Goal: Information Seeking & Learning: Learn about a topic

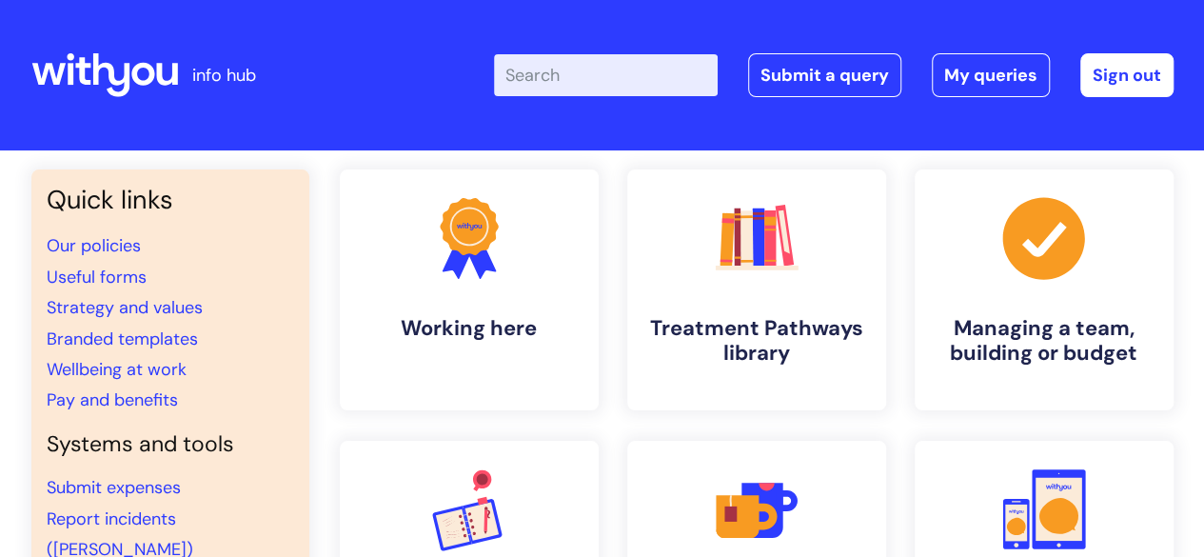
click at [603, 69] on input "Enter your search term here..." at bounding box center [606, 75] width 224 height 42
type input "brand"
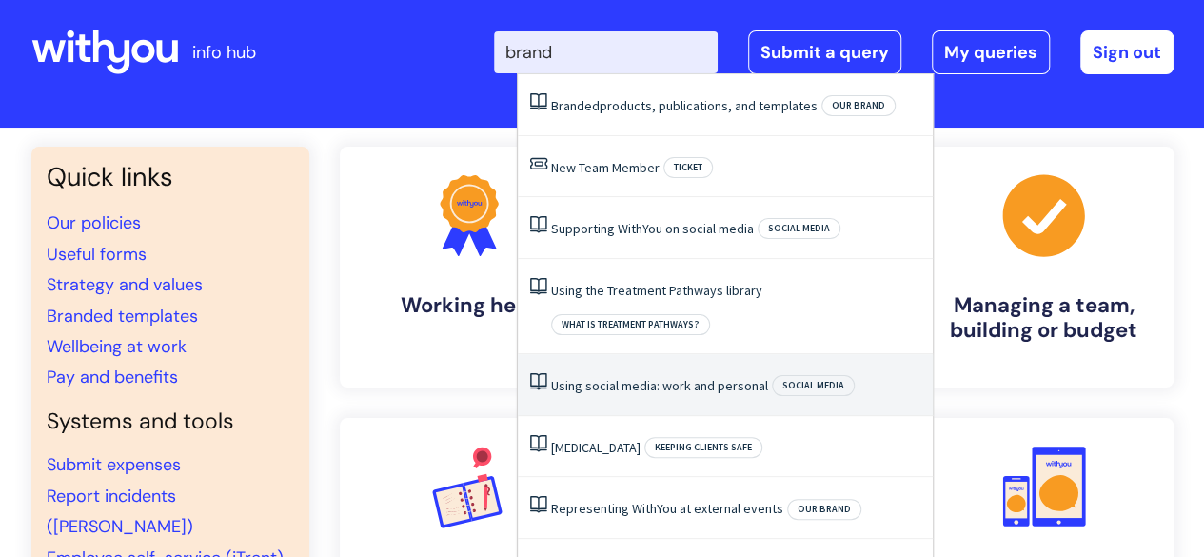
scroll to position [26, 0]
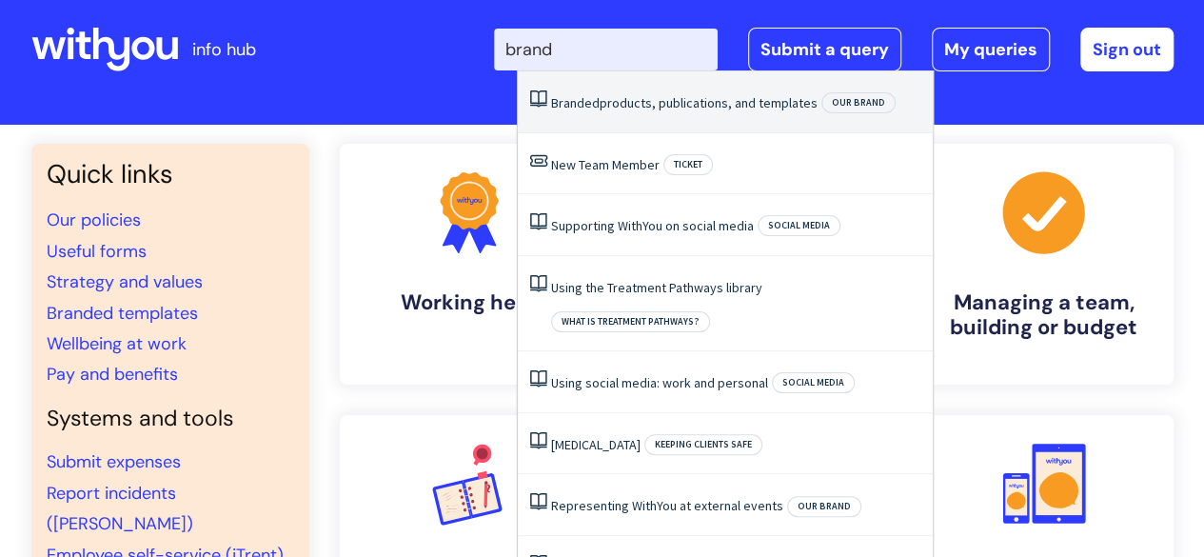
click at [626, 118] on li "Branded products, publications, and templates Our brand" at bounding box center [725, 102] width 415 height 62
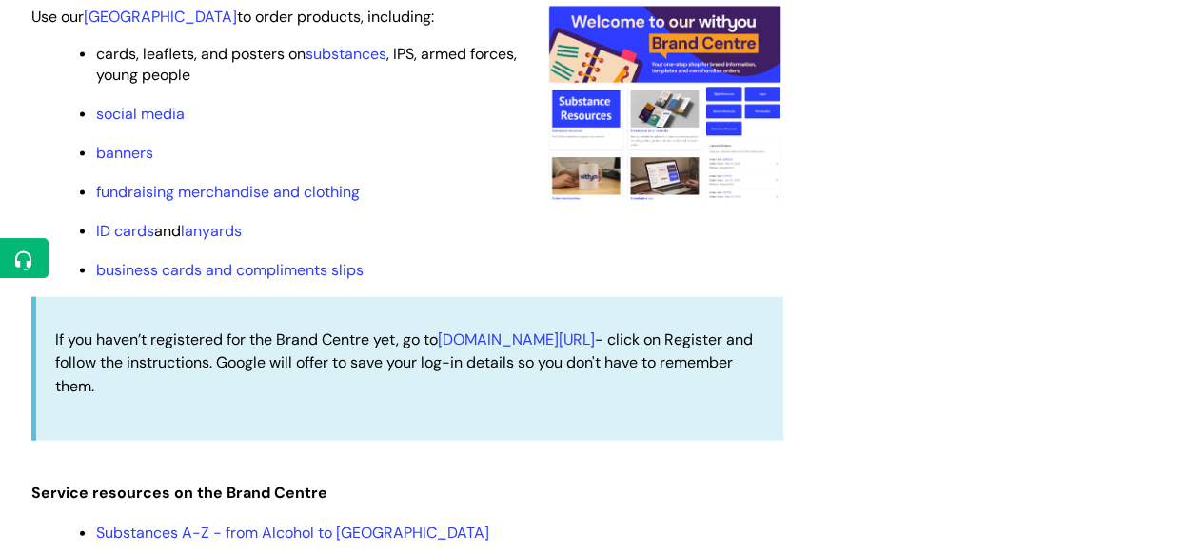
scroll to position [1932, 0]
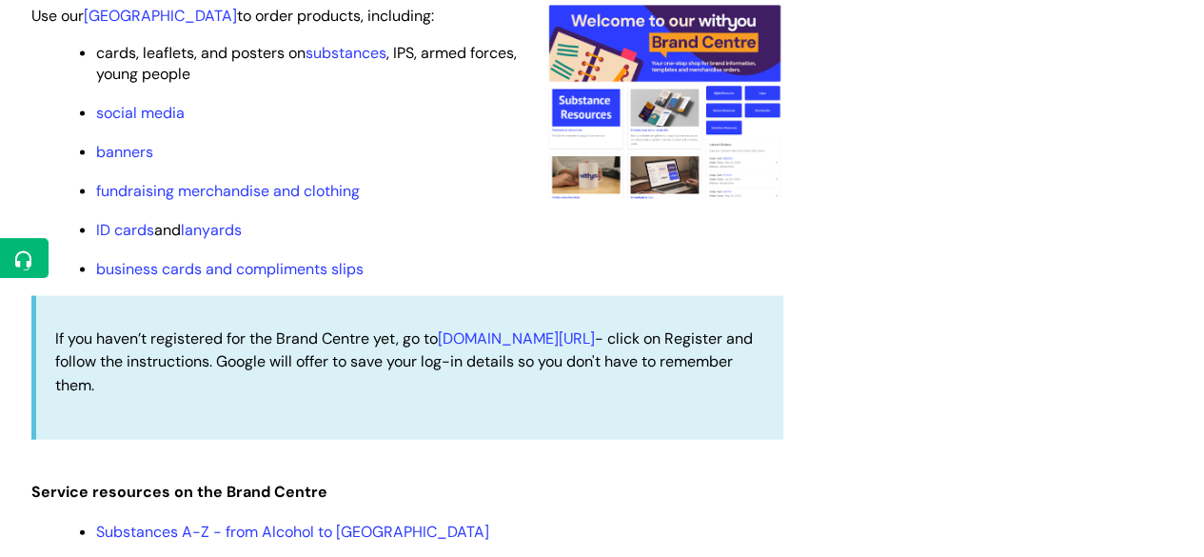
click at [425, 178] on li "fundraising merchandise and clothing" at bounding box center [439, 190] width 687 height 24
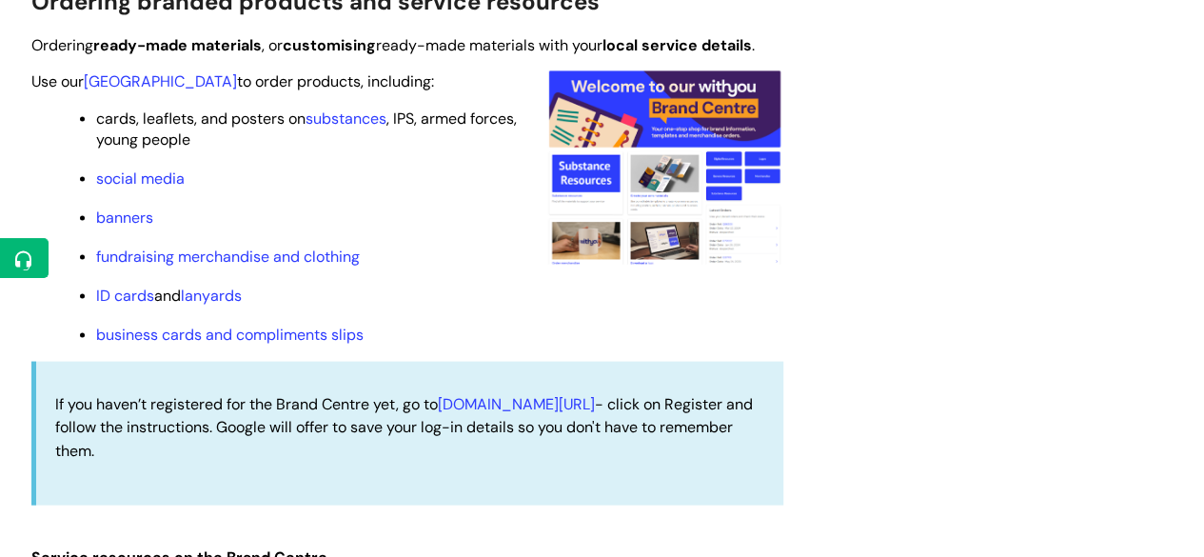
scroll to position [1866, 0]
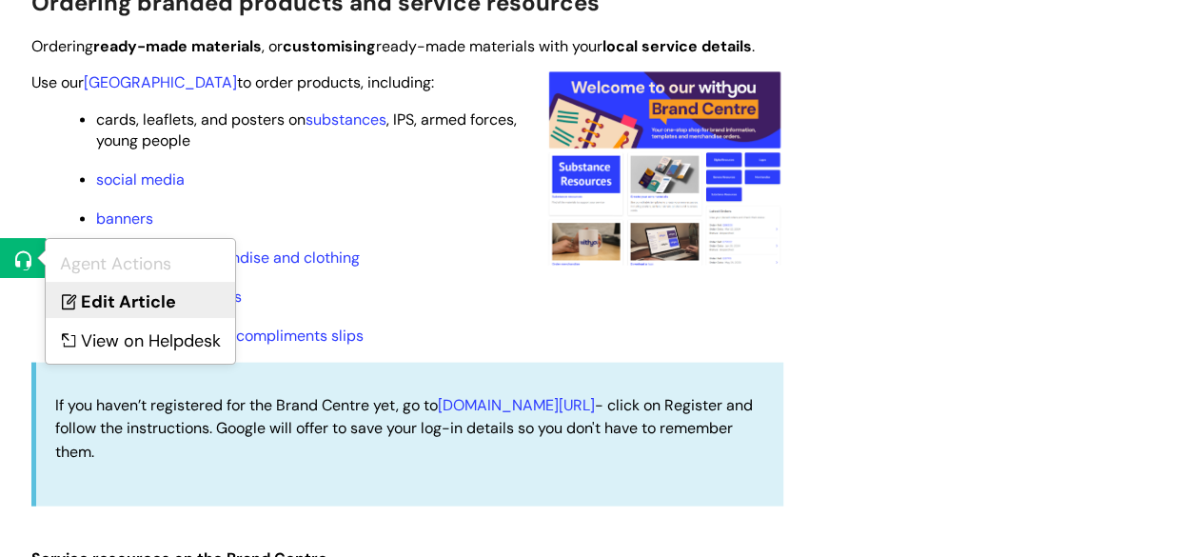
click at [86, 292] on link "Edit Article" at bounding box center [140, 299] width 189 height 35
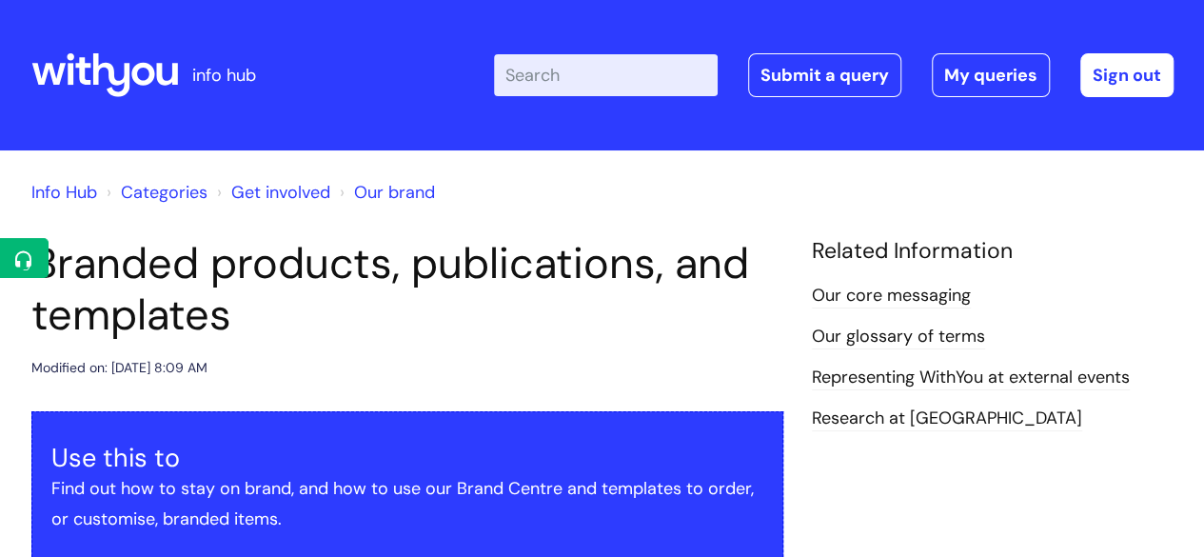
scroll to position [1846, 0]
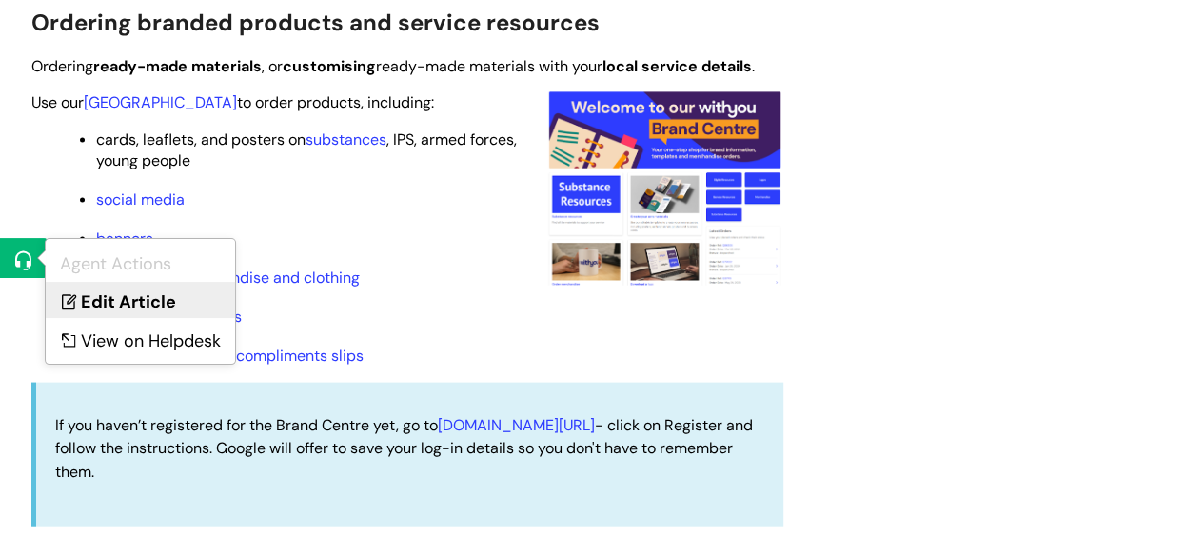
click at [109, 295] on link "Edit Article" at bounding box center [140, 299] width 189 height 35
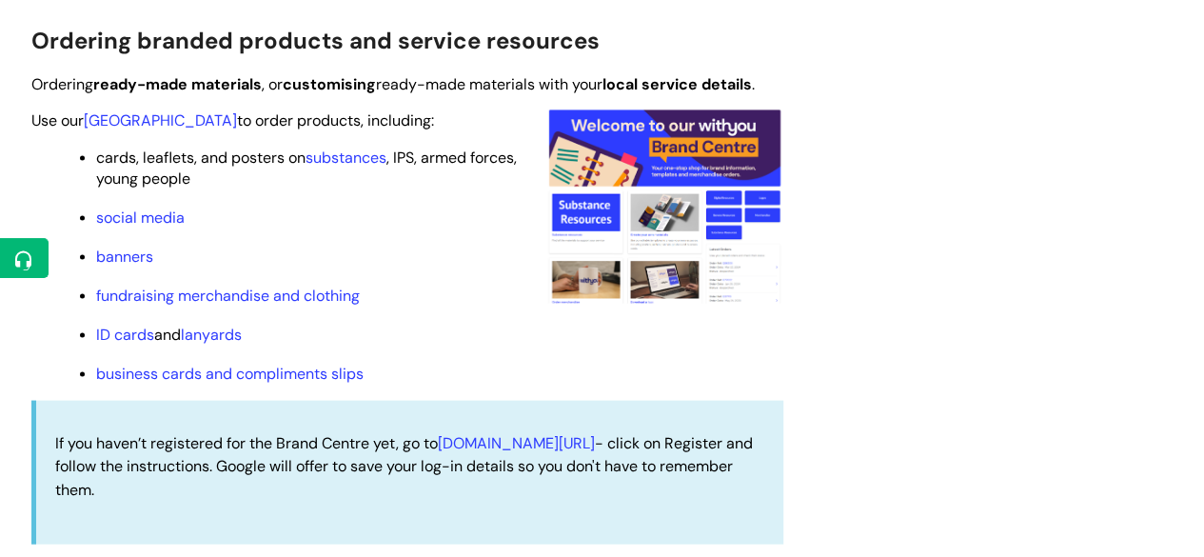
scroll to position [1829, 0]
click at [323, 157] on link "substances" at bounding box center [345, 157] width 81 height 20
click at [154, 222] on link "social media" at bounding box center [140, 216] width 88 height 20
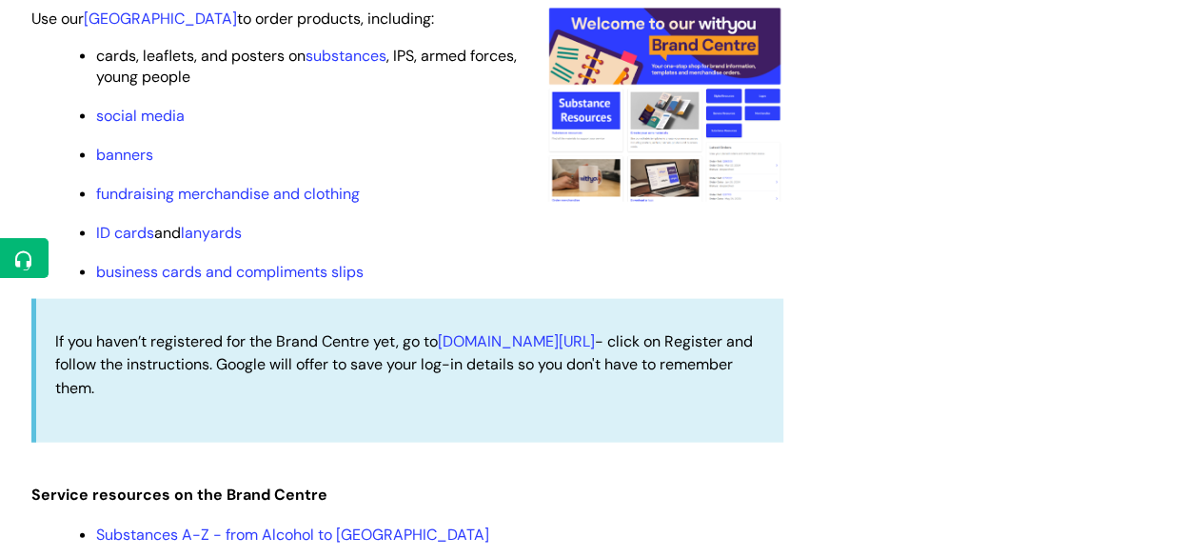
scroll to position [1930, 0]
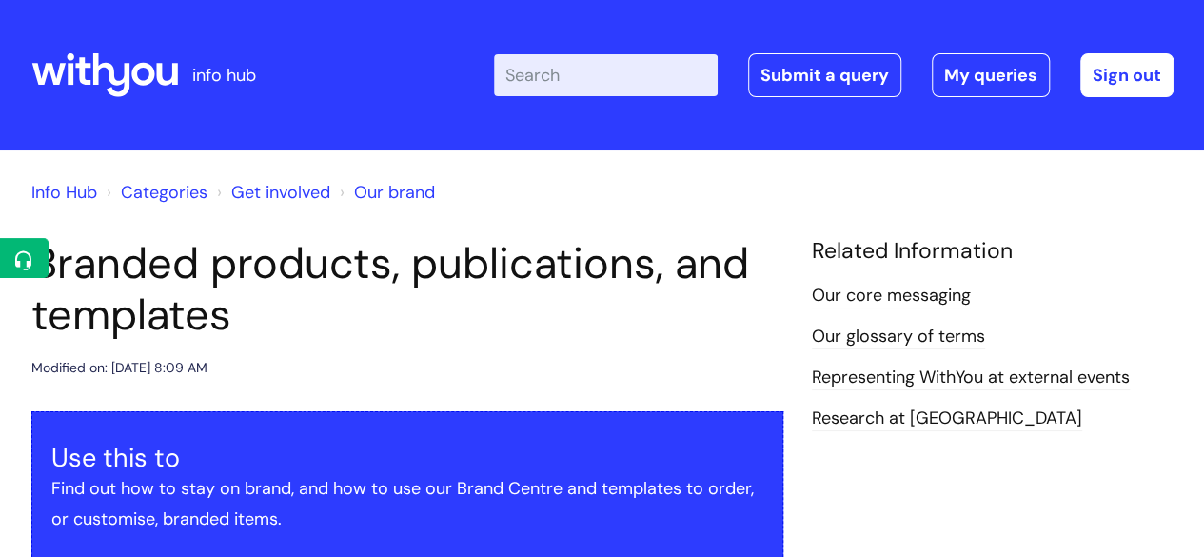
click at [598, 62] on input "Enter your search term here..." at bounding box center [606, 75] width 224 height 42
type input "wellbeing"
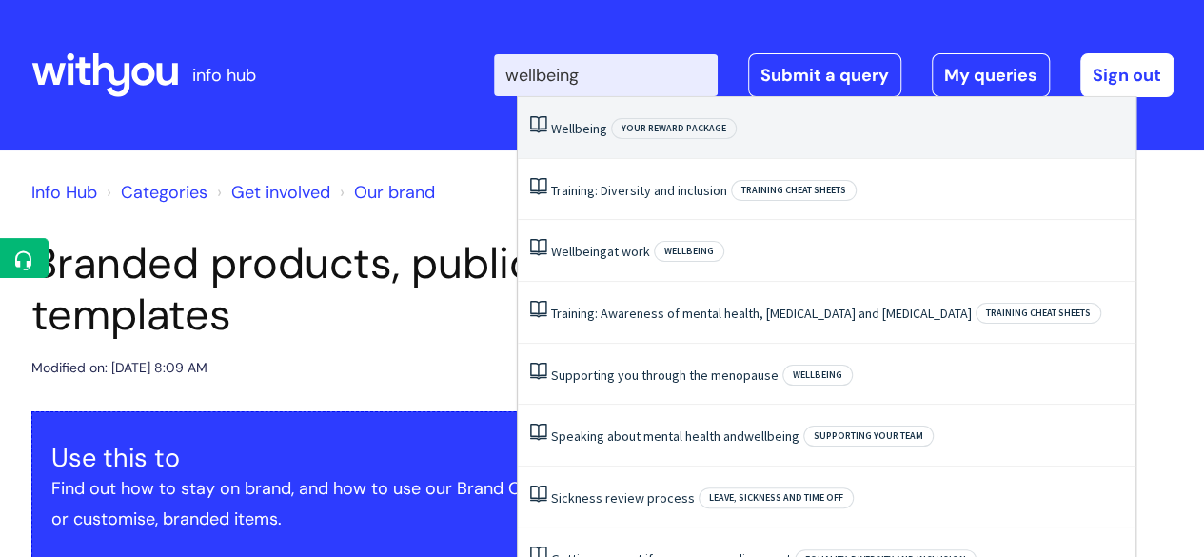
click at [577, 134] on span "Wellbeing" at bounding box center [579, 128] width 56 height 17
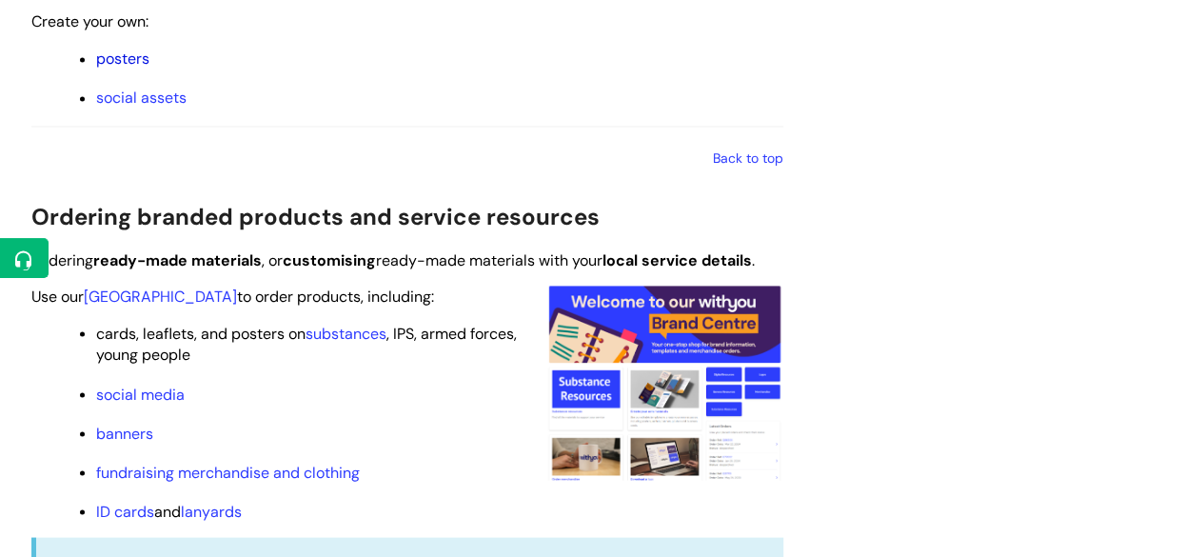
scroll to position [1733, 0]
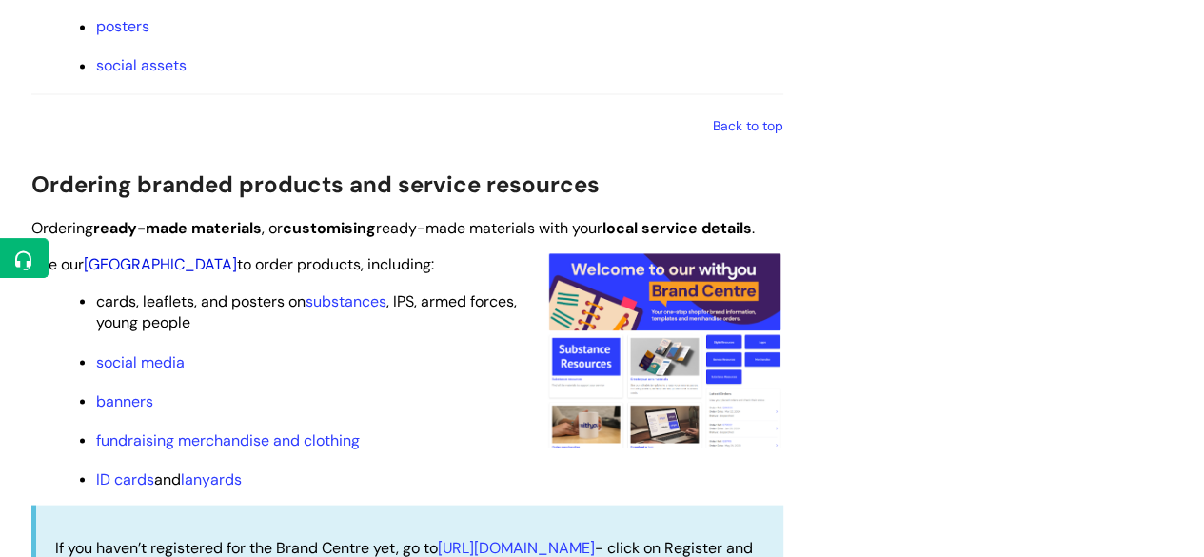
click at [150, 265] on link "[GEOGRAPHIC_DATA]" at bounding box center [160, 263] width 153 height 20
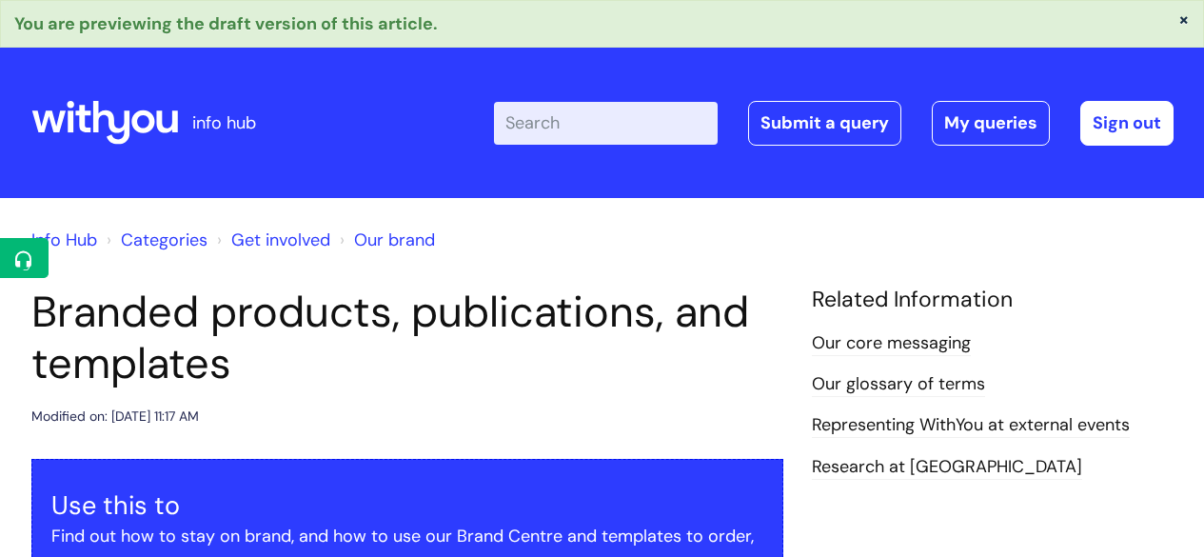
scroll to position [1733, 0]
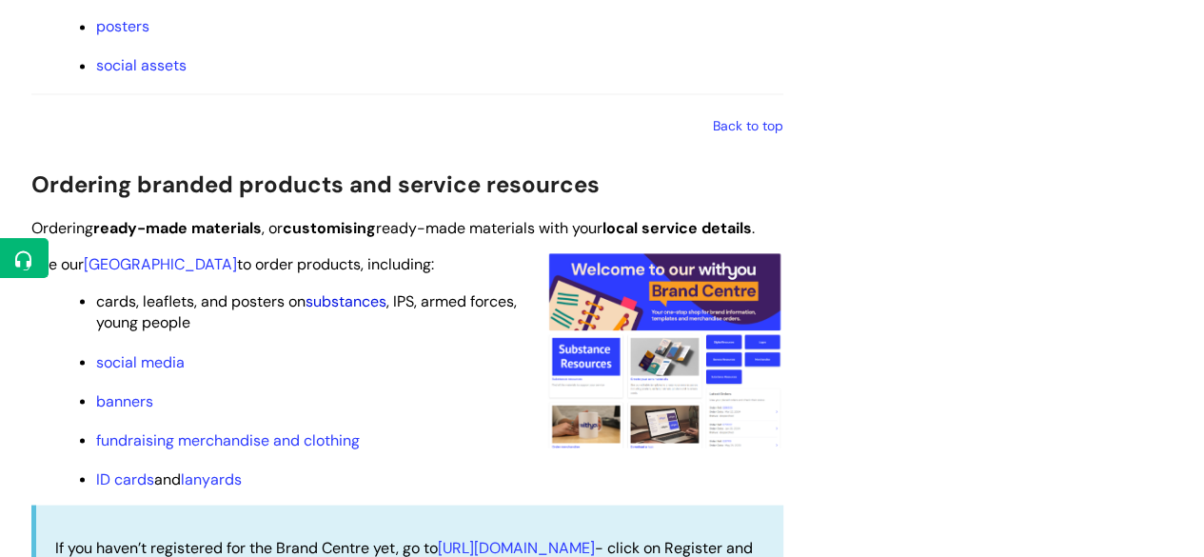
click at [361, 301] on link "substances" at bounding box center [345, 300] width 81 height 20
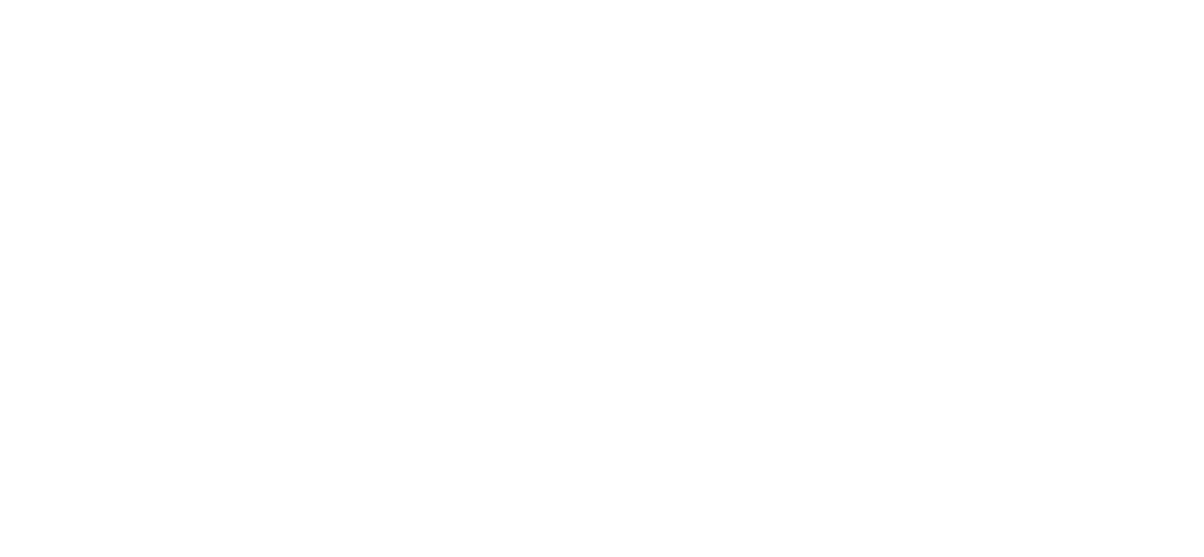
scroll to position [1733, 0]
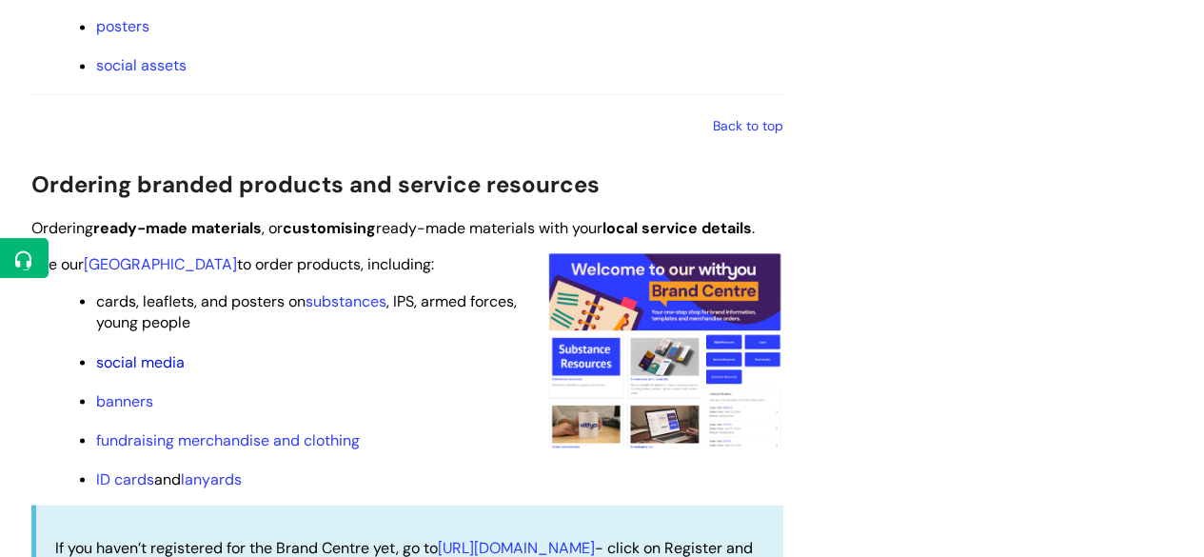
click at [147, 365] on link "social media" at bounding box center [140, 361] width 88 height 20
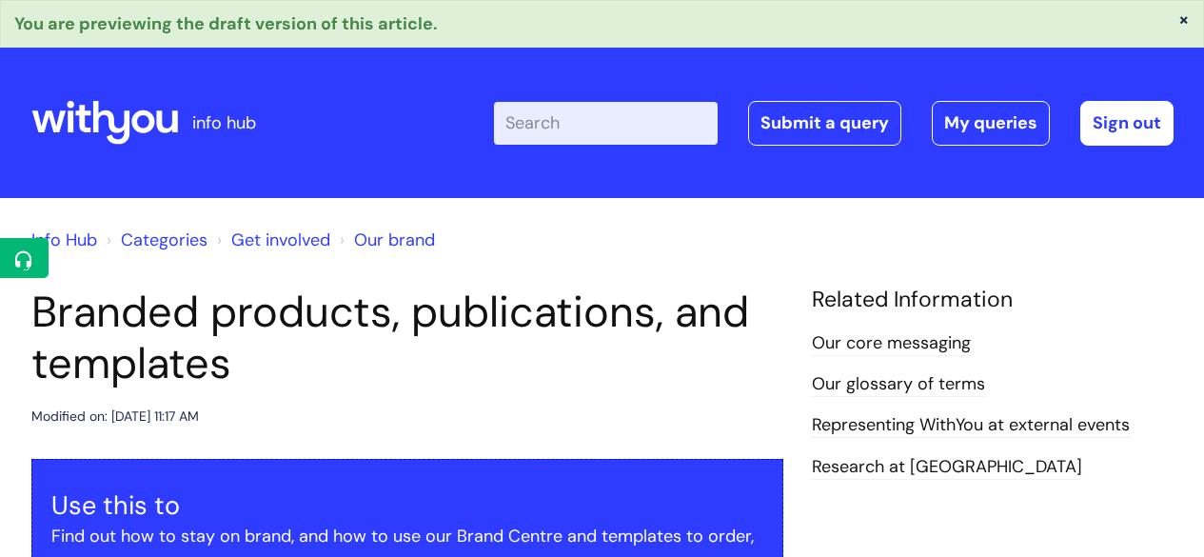
scroll to position [1733, 0]
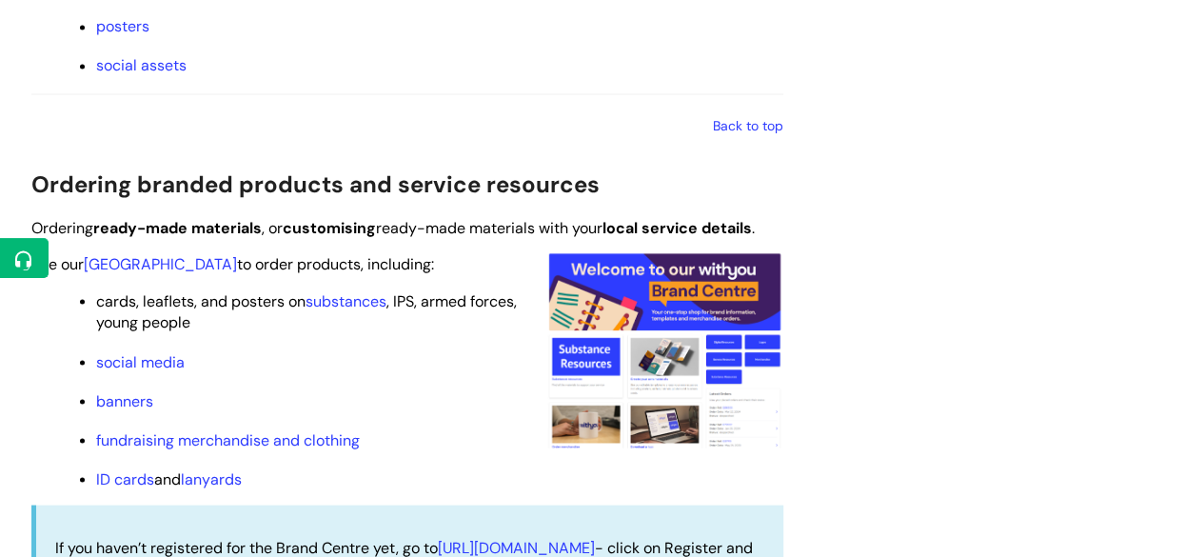
click at [130, 412] on ul "cards, leaflets, and posters on substances , IPS, armed forces, young people so…" at bounding box center [416, 387] width 733 height 201
drag, startPoint x: 141, startPoint y: 410, endPoint x: 141, endPoint y: 400, distance: 10.5
click at [141, 400] on ul "cards, leaflets, and posters on substances , IPS, armed forces, young people so…" at bounding box center [416, 387] width 733 height 201
click at [141, 400] on link "banners" at bounding box center [124, 400] width 57 height 20
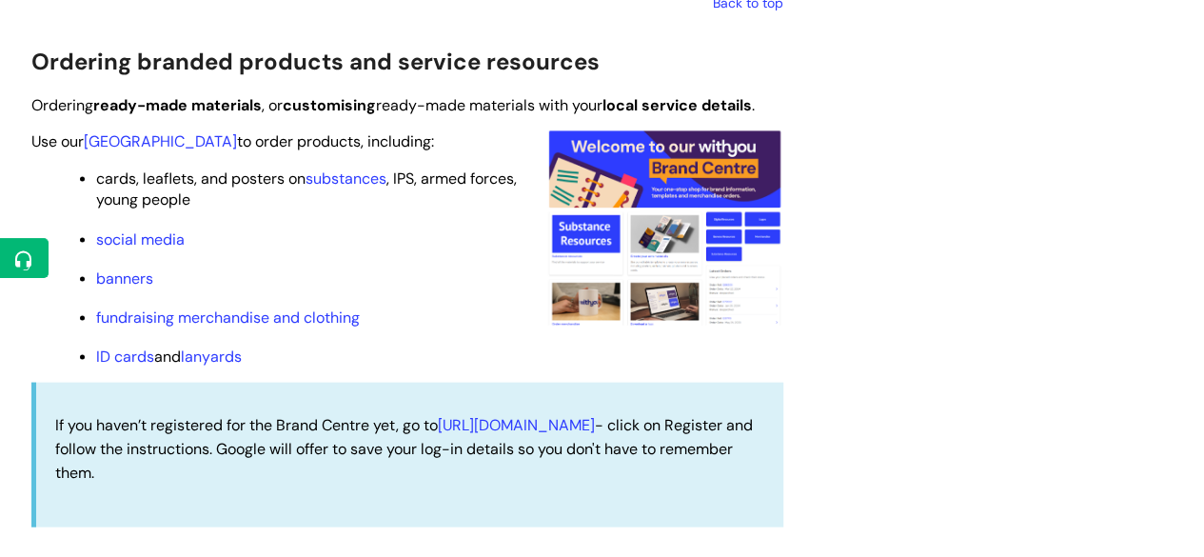
scroll to position [1876, 0]
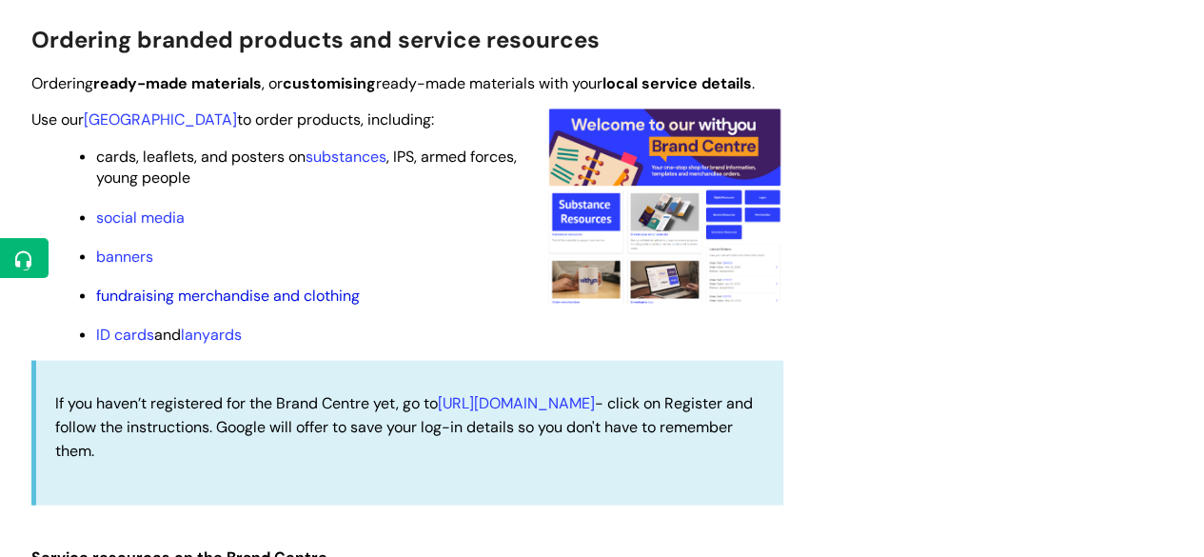
click at [133, 304] on link "fundraising merchandise and clothing" at bounding box center [228, 295] width 264 height 20
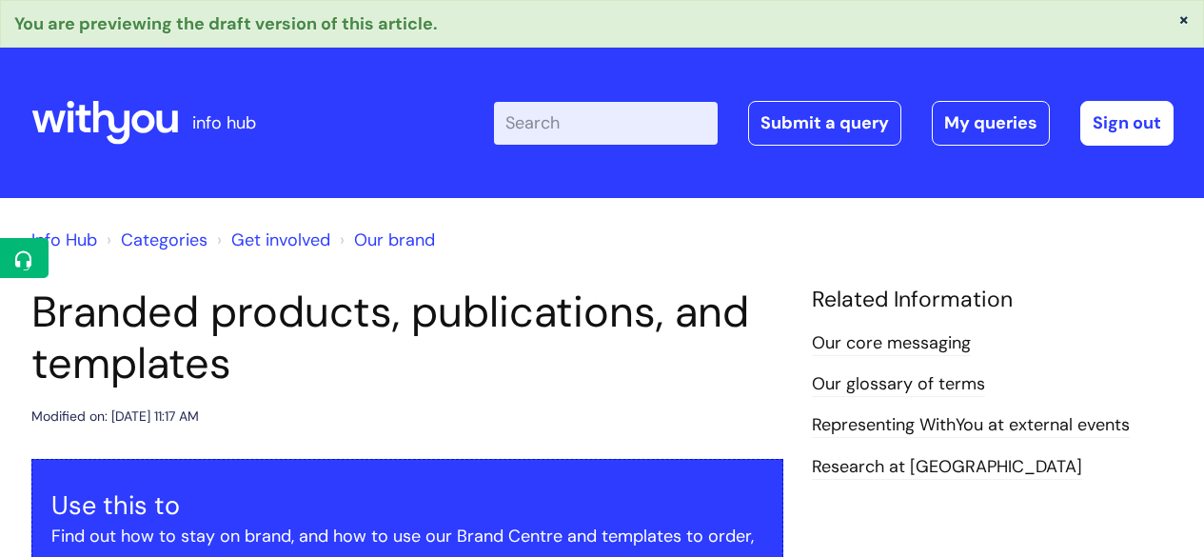
scroll to position [1876, 0]
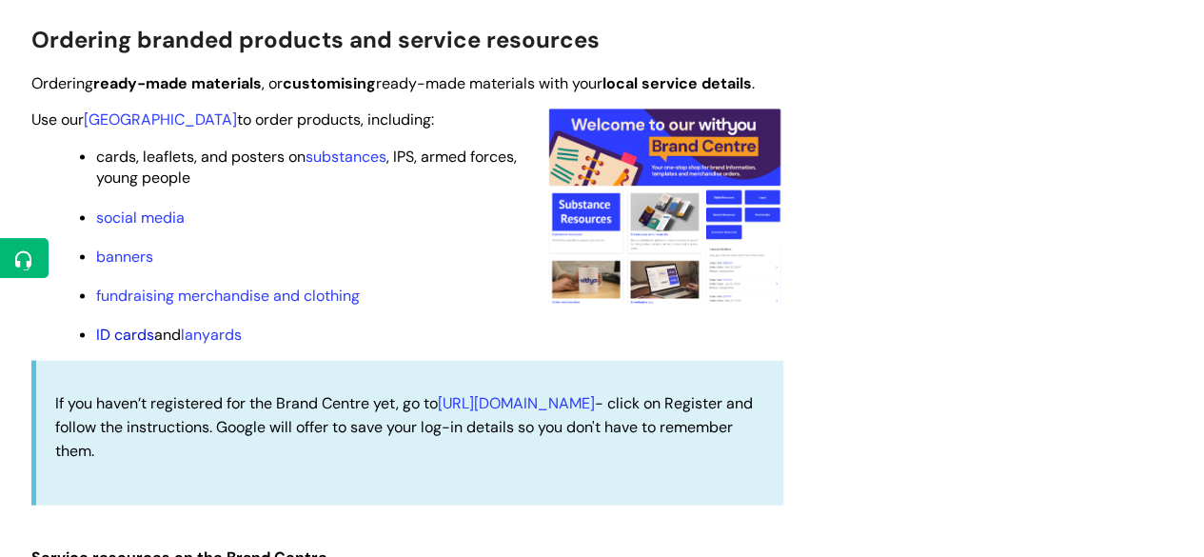
click at [141, 334] on link "ID cards" at bounding box center [125, 334] width 58 height 20
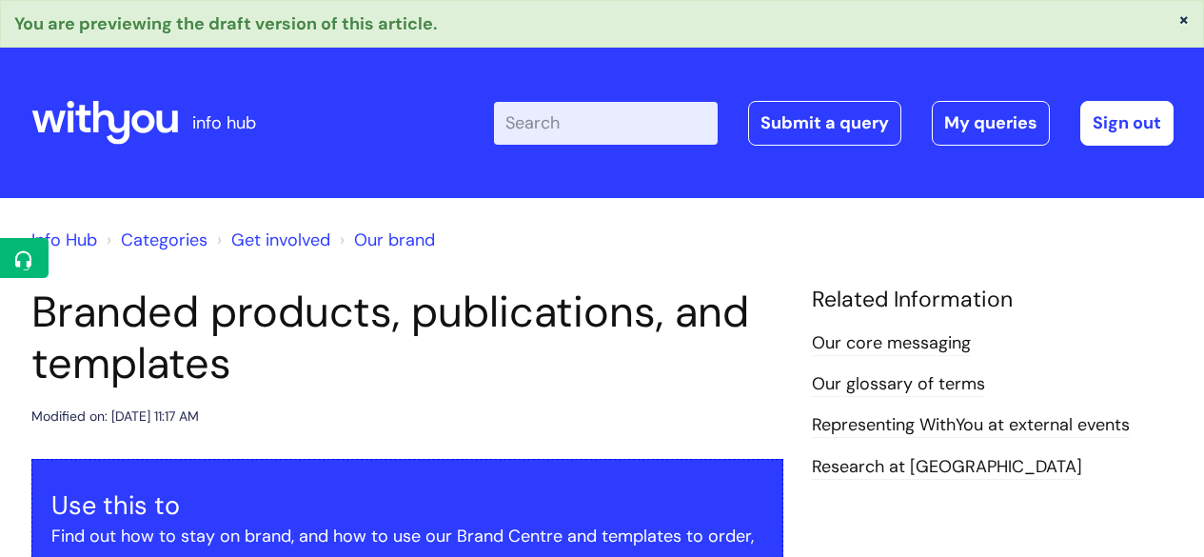
scroll to position [1876, 0]
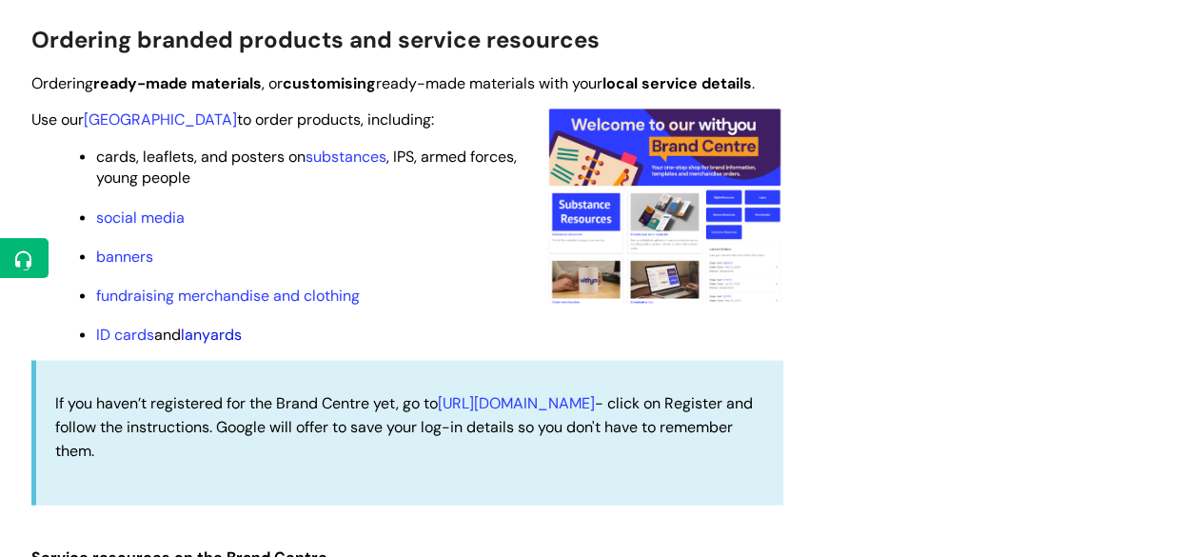
click at [221, 339] on link "lanyards" at bounding box center [211, 334] width 61 height 20
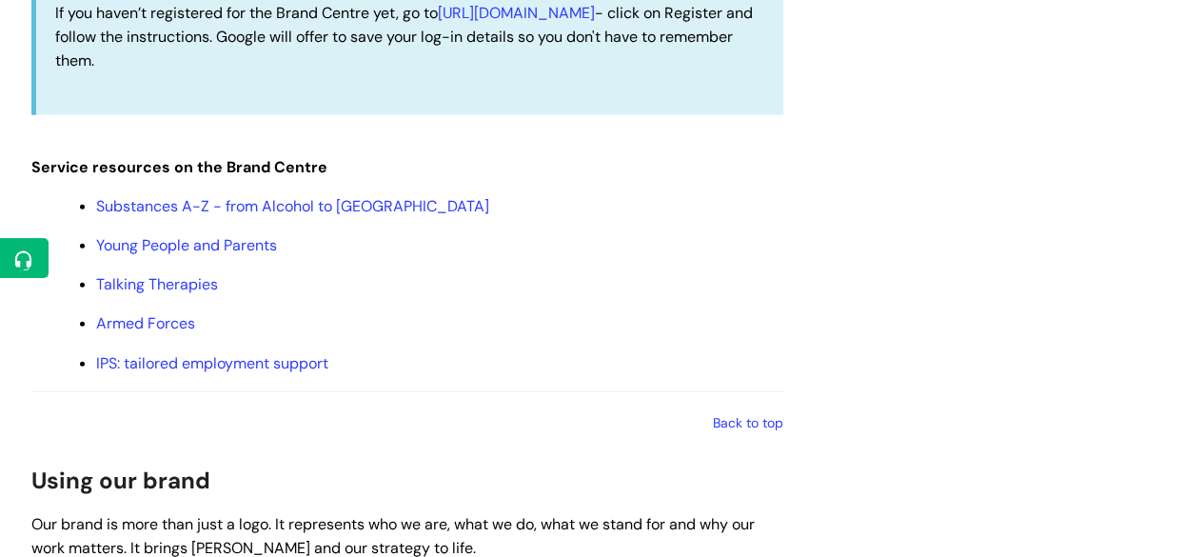
scroll to position [2268, 0]
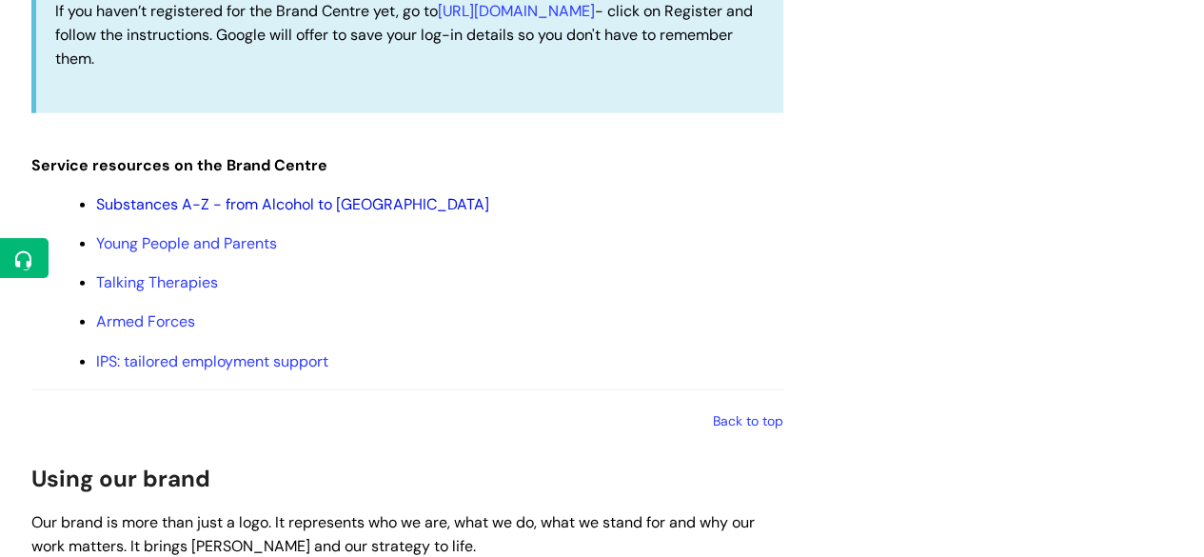
click at [146, 199] on link "Substances A-Z - from Alcohol to [GEOGRAPHIC_DATA]" at bounding box center [292, 204] width 393 height 20
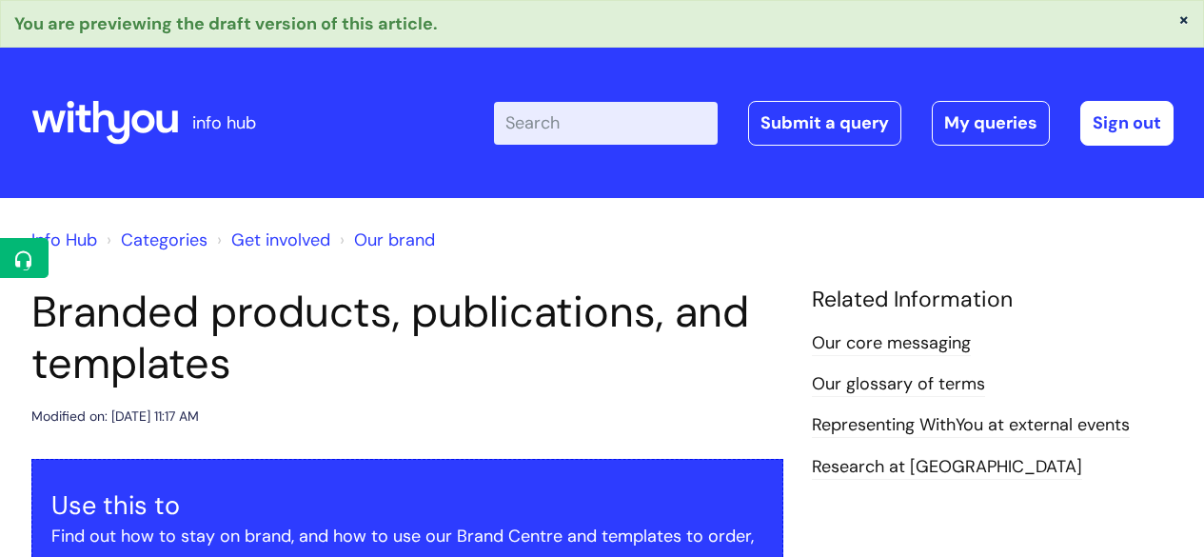
scroll to position [2268, 0]
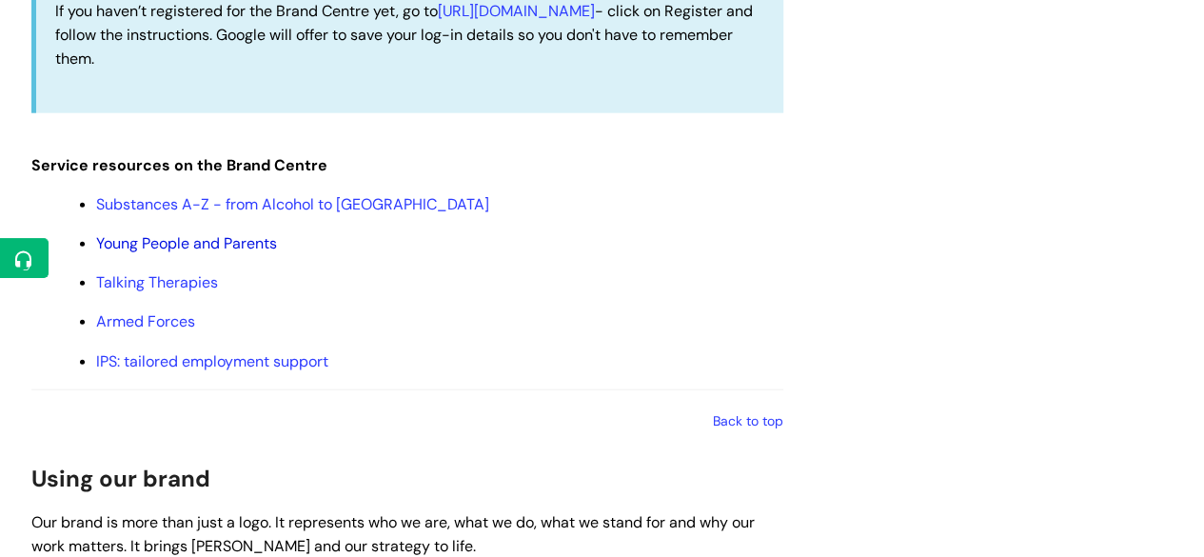
click at [135, 252] on link "Young People and Parents" at bounding box center [186, 243] width 181 height 20
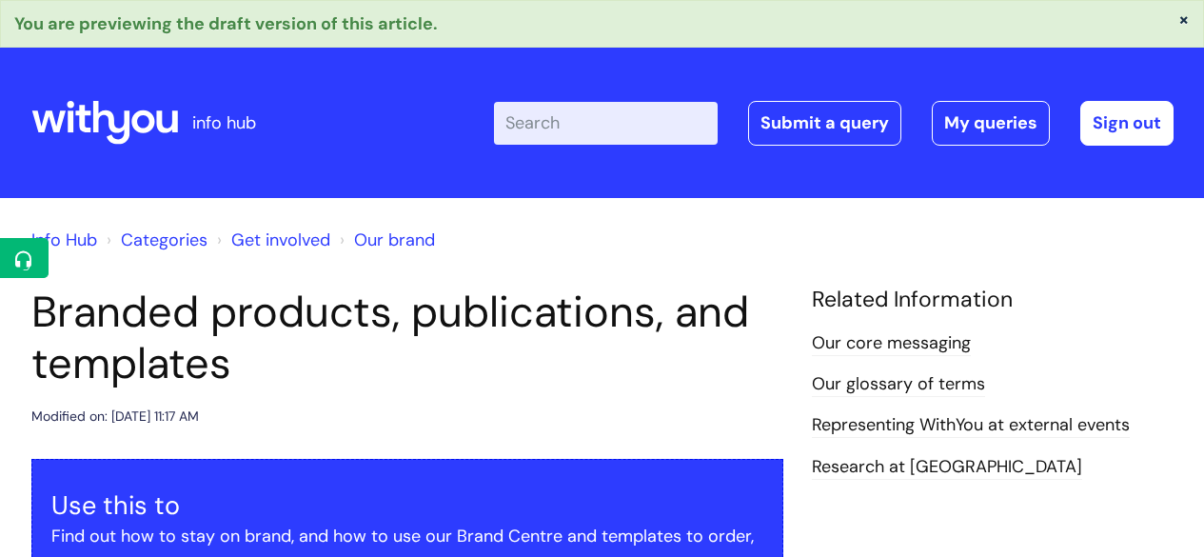
scroll to position [2268, 0]
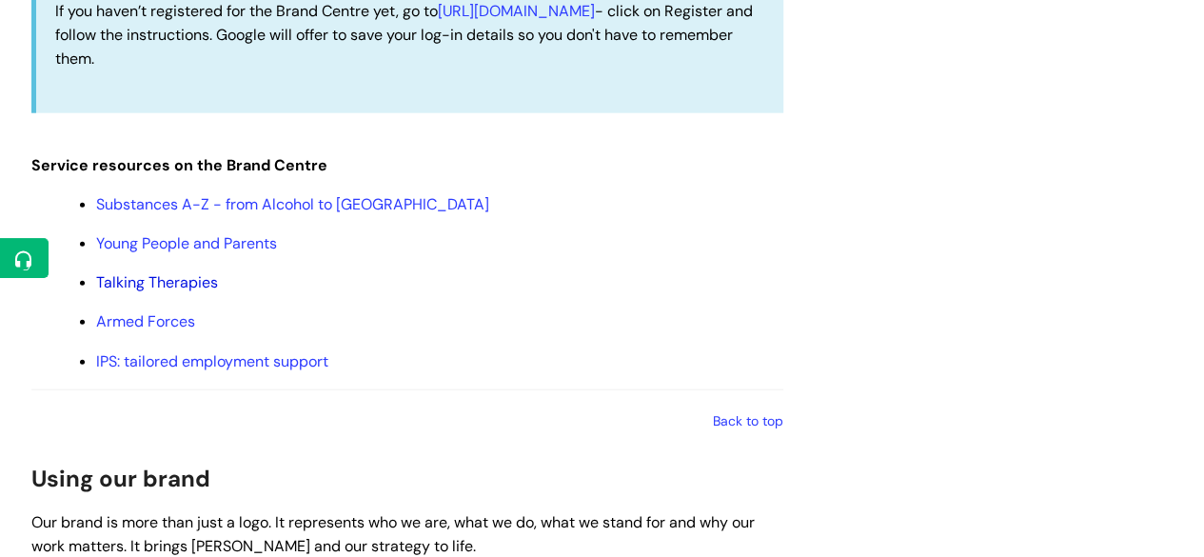
click at [167, 284] on link "Talking Therapies" at bounding box center [157, 282] width 122 height 20
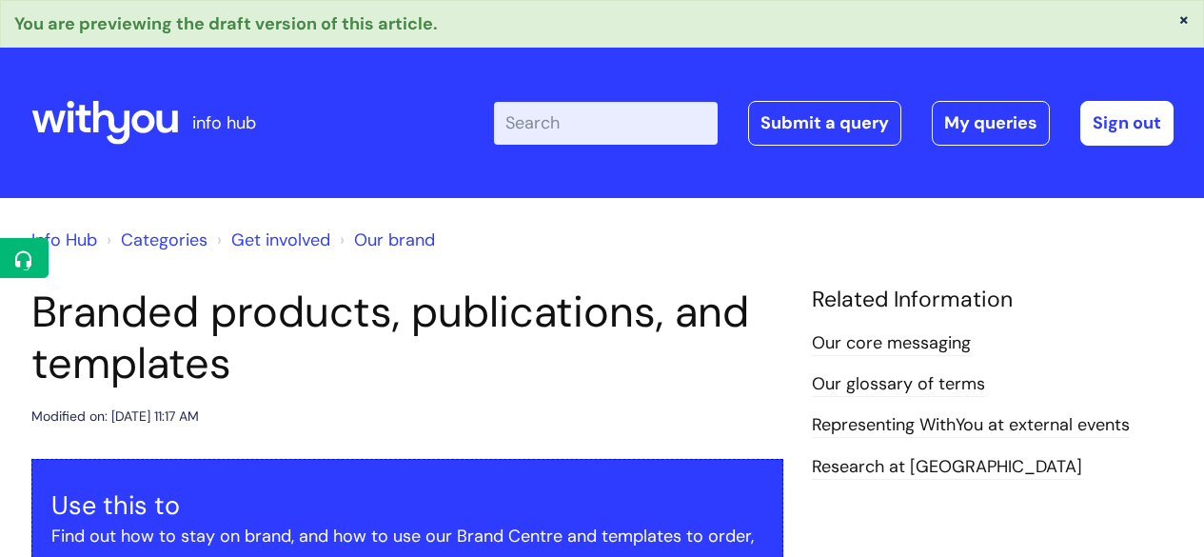
scroll to position [2268, 0]
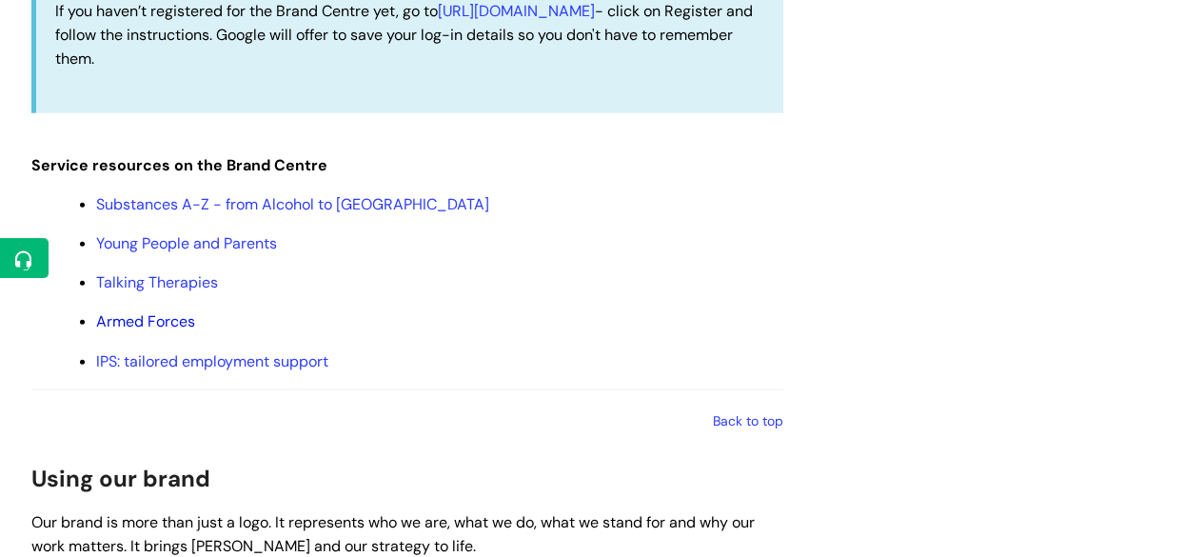
click at [149, 327] on link "Armed Forces" at bounding box center [145, 321] width 99 height 20
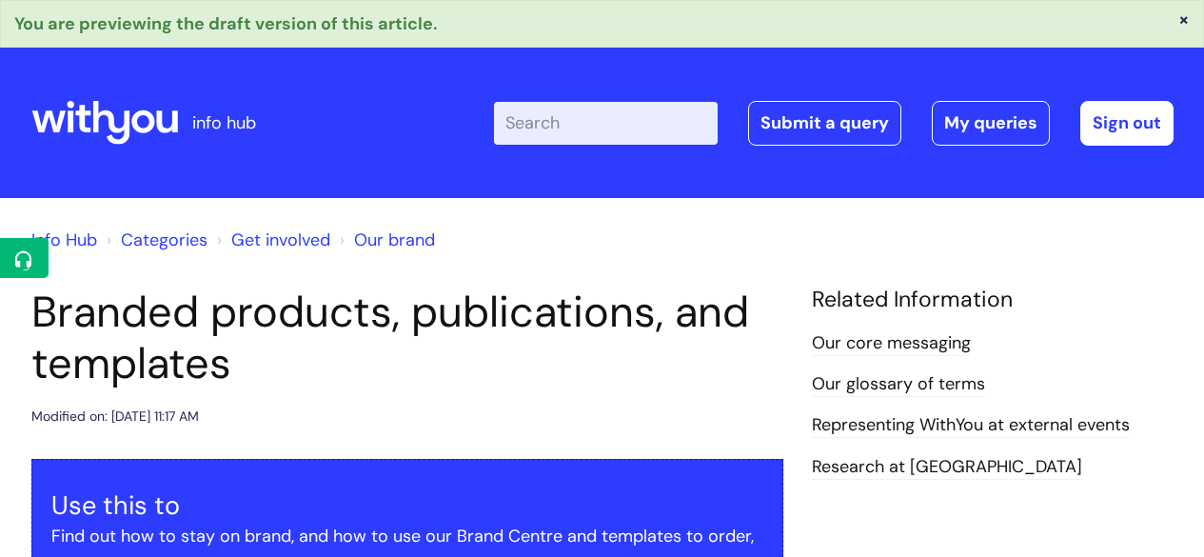
scroll to position [2268, 0]
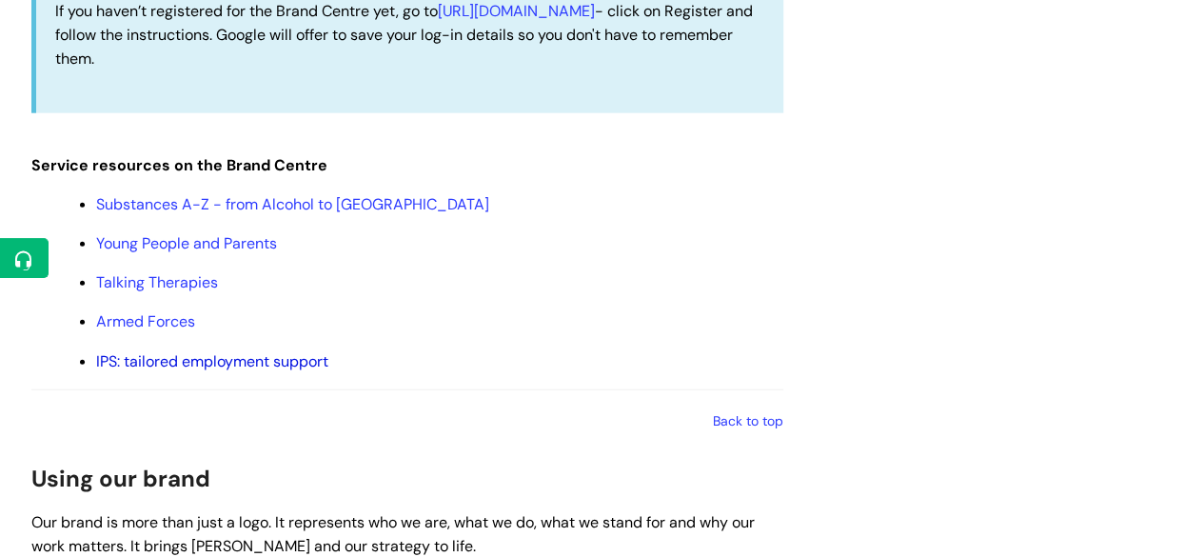
click at [179, 357] on link "IPS: tailored employment support" at bounding box center [212, 361] width 232 height 20
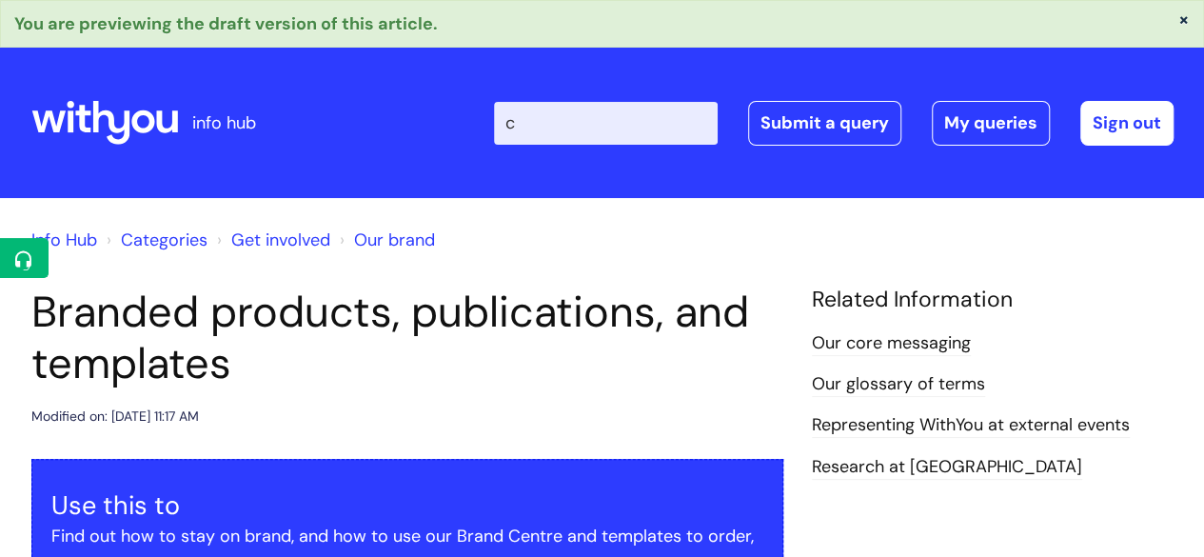
click at [695, 120] on input "c" at bounding box center [606, 123] width 224 height 42
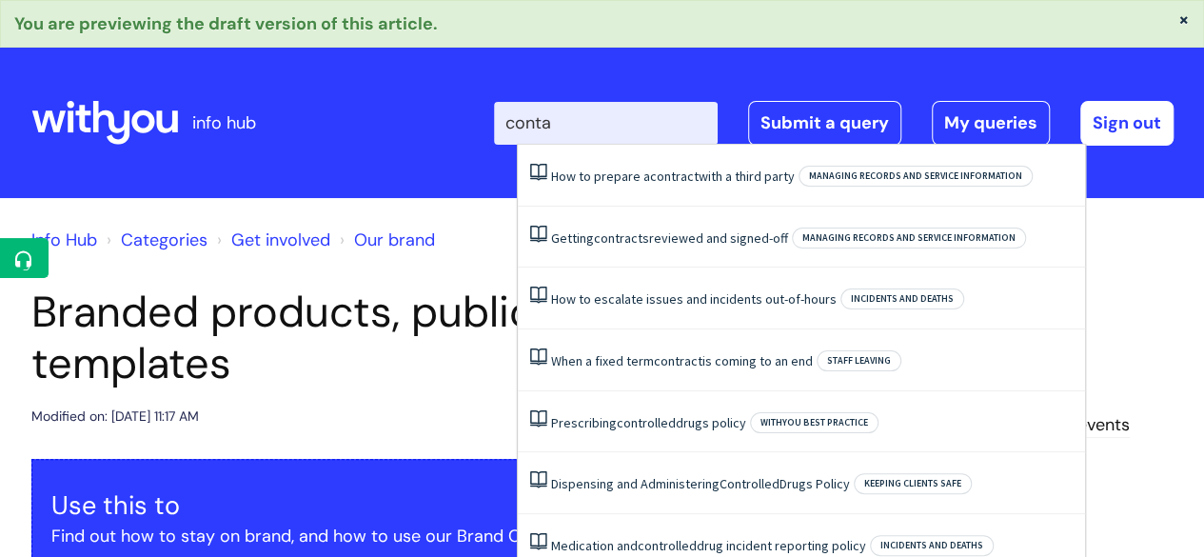
type input "contam"
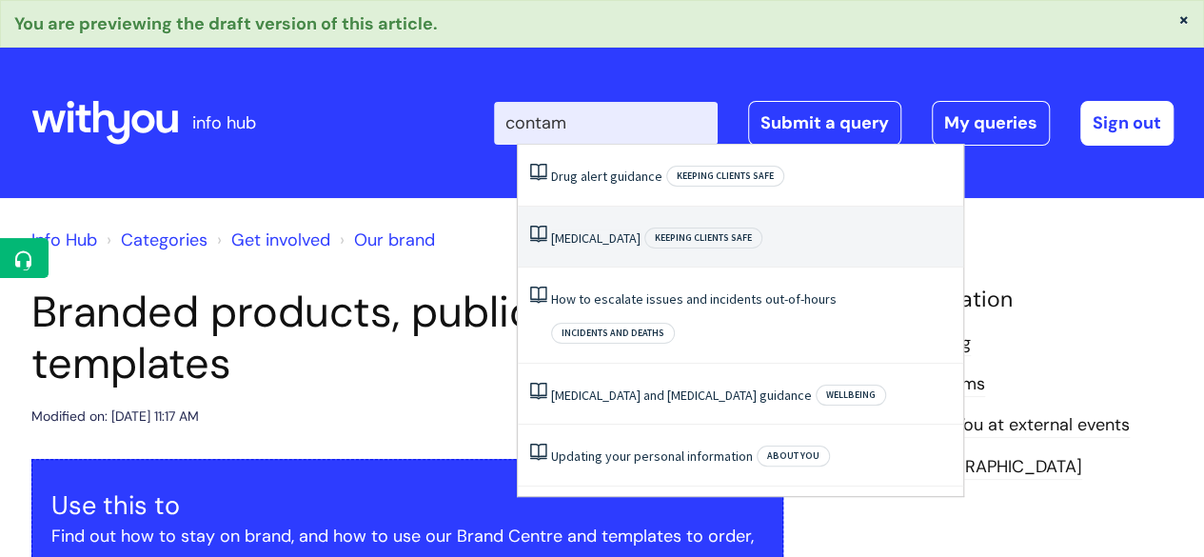
click at [621, 221] on li "[MEDICAL_DATA] Keeping clients safe" at bounding box center [740, 237] width 445 height 62
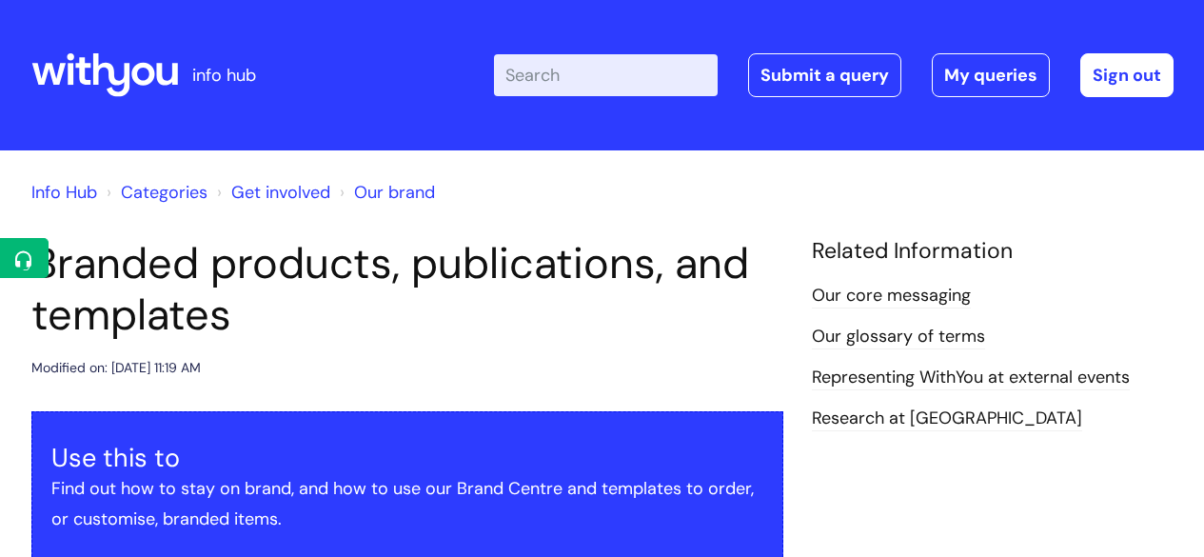
scroll to position [1846, 0]
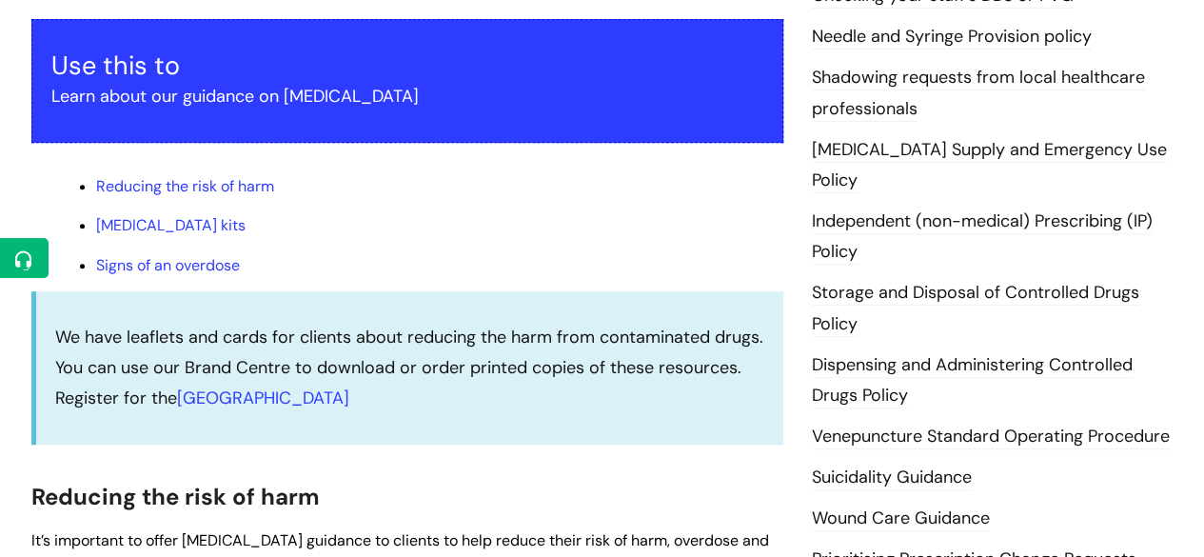
scroll to position [342, 0]
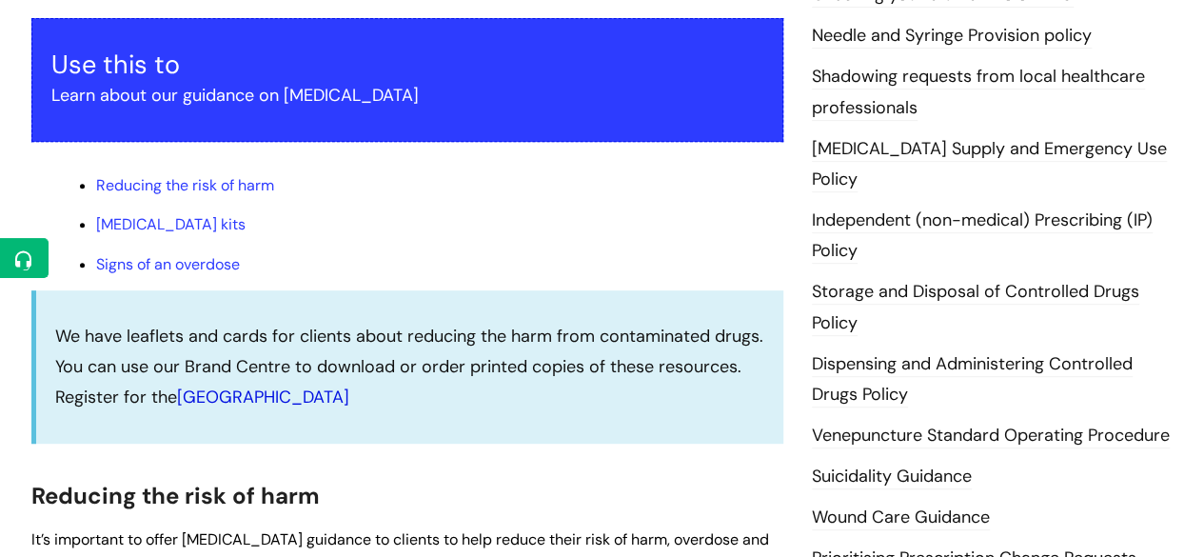
click at [236, 404] on link "[GEOGRAPHIC_DATA]" at bounding box center [263, 396] width 172 height 23
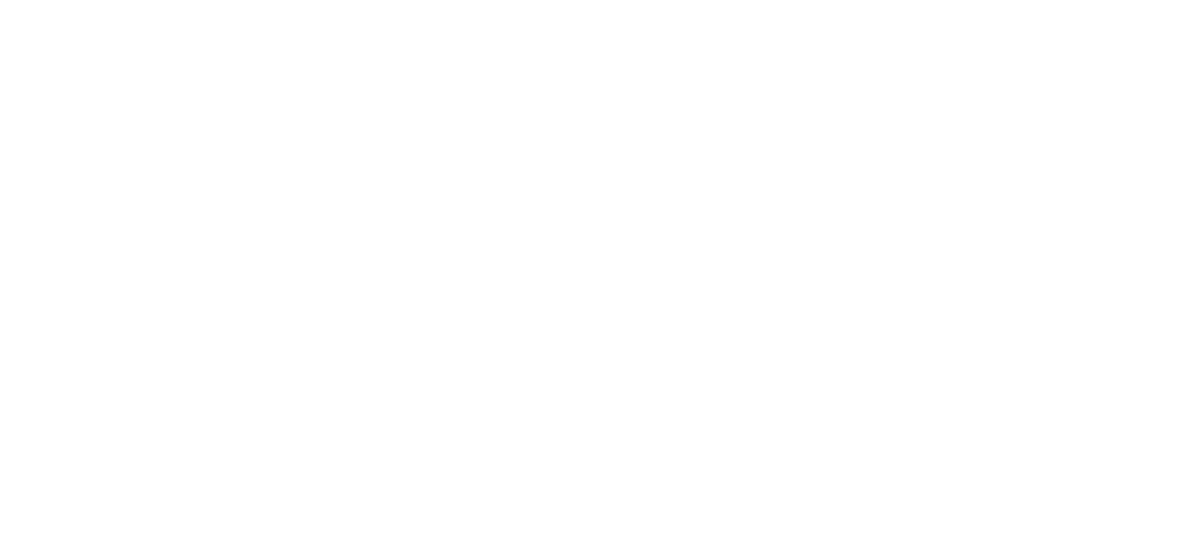
scroll to position [1846, 0]
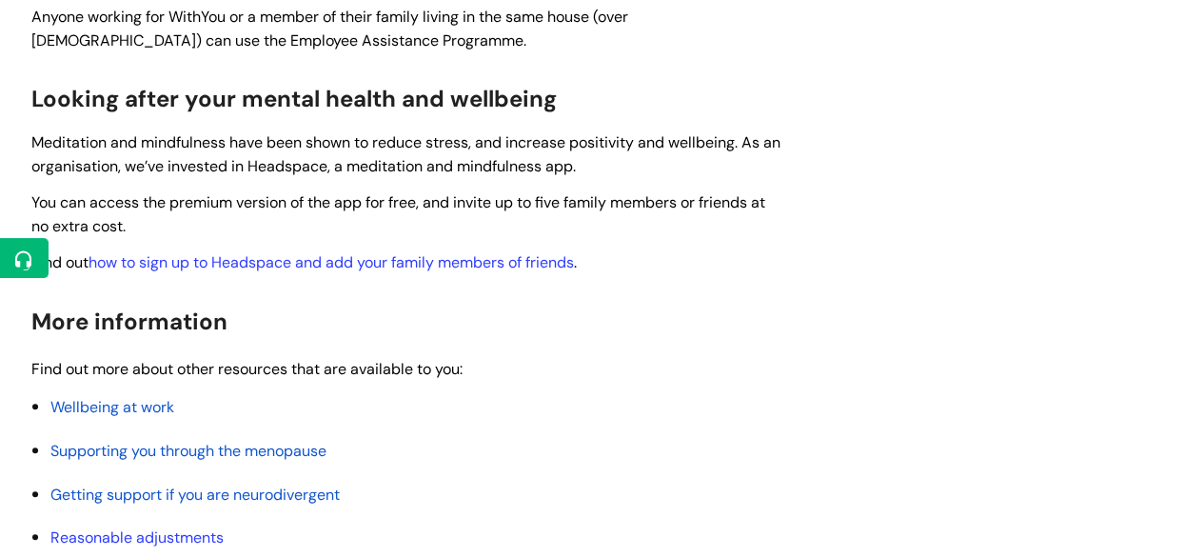
scroll to position [734, 0]
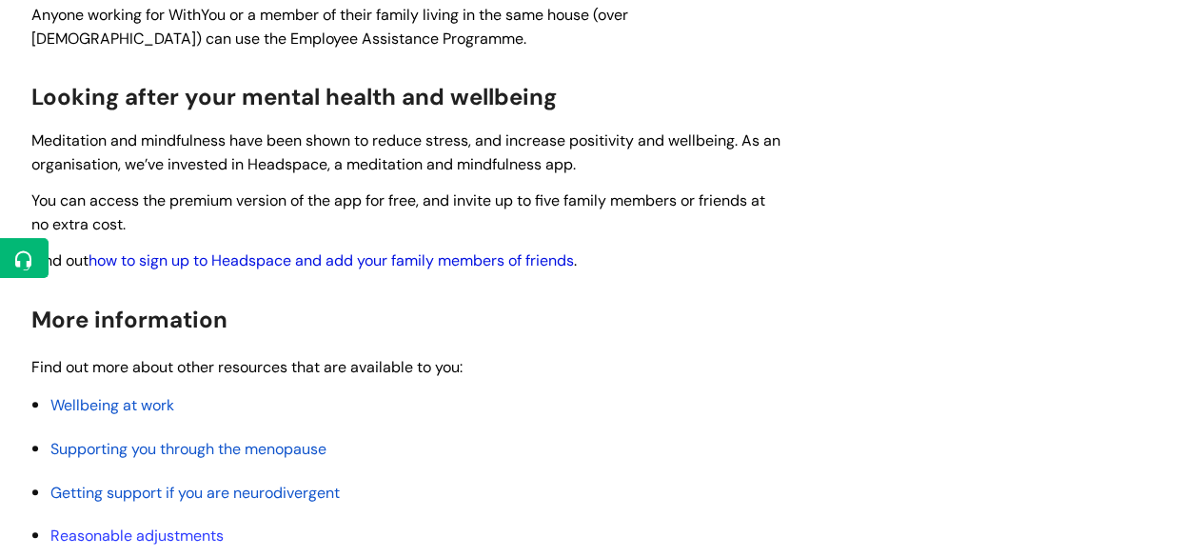
click at [449, 264] on link "how to sign up to Headspace and add your family members of friends" at bounding box center [330, 260] width 485 height 20
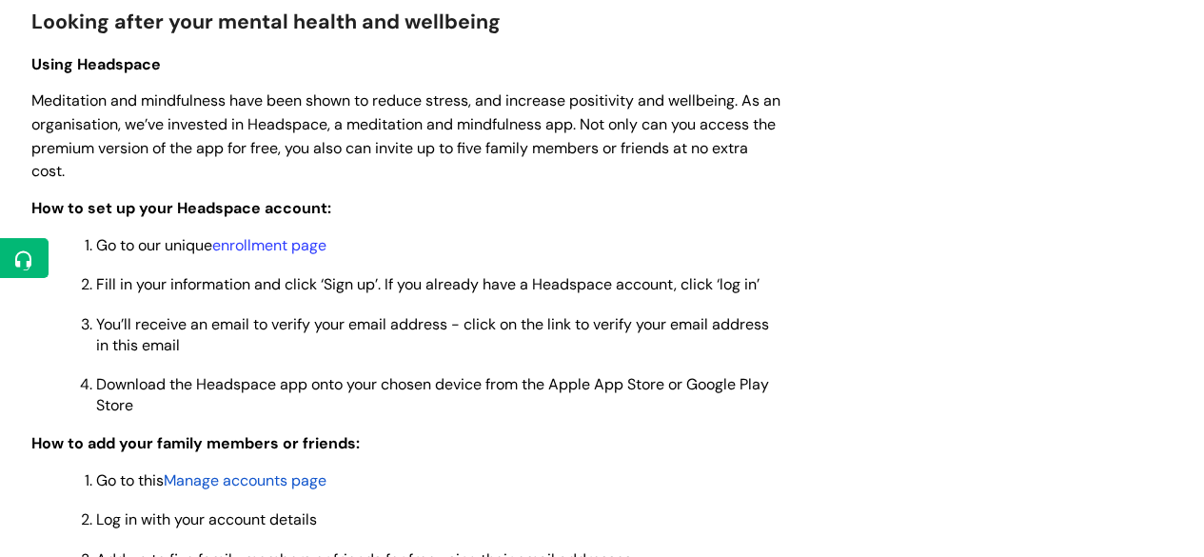
scroll to position [1504, 0]
